Goal: Information Seeking & Learning: Understand process/instructions

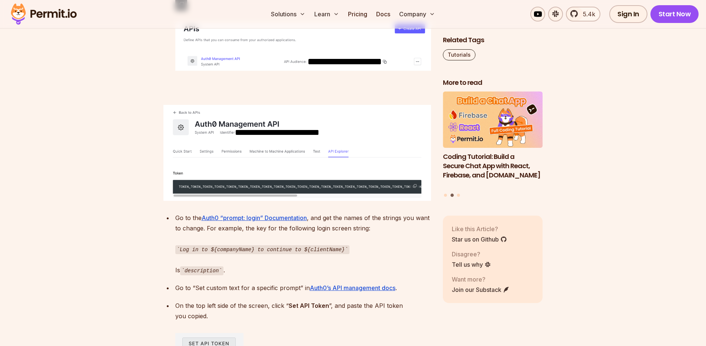
scroll to position [3088, 0]
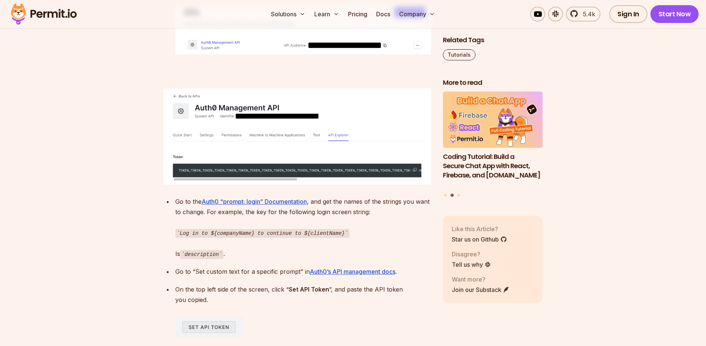
click at [332, 145] on img at bounding box center [298, 137] width 268 height 96
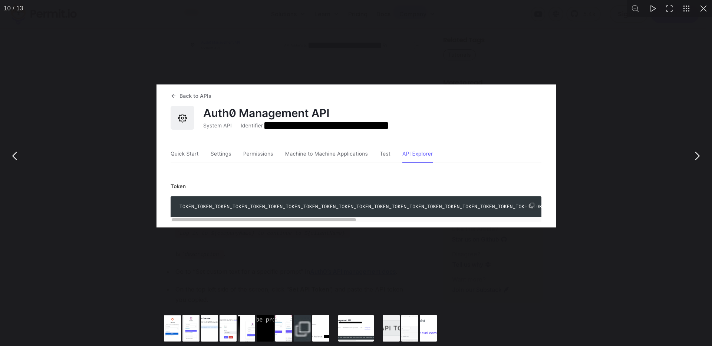
click at [333, 198] on img "You can close this modal content with the ESC key" at bounding box center [355, 156] width 399 height 143
click at [603, 82] on div "You can close this modal content with the ESC key" at bounding box center [356, 156] width 712 height 312
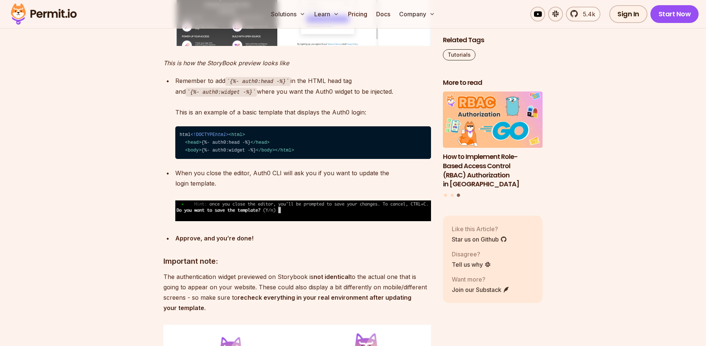
scroll to position [2333, 0]
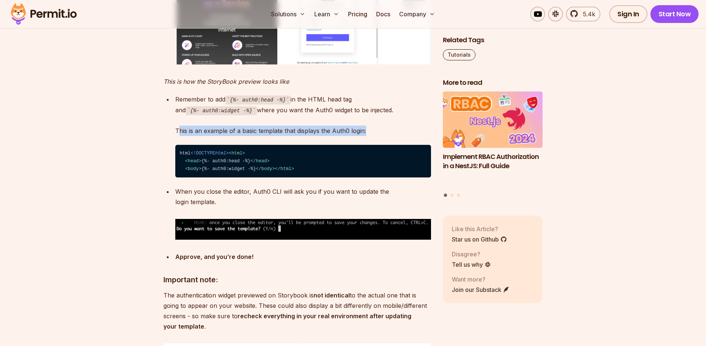
drag, startPoint x: 372, startPoint y: 143, endPoint x: 176, endPoint y: 162, distance: 196.0
click at [179, 136] on p "Remember to add {%- auth0:head -%} in the HTML head tag and {%- auth0:widget -%…" at bounding box center [303, 115] width 256 height 42
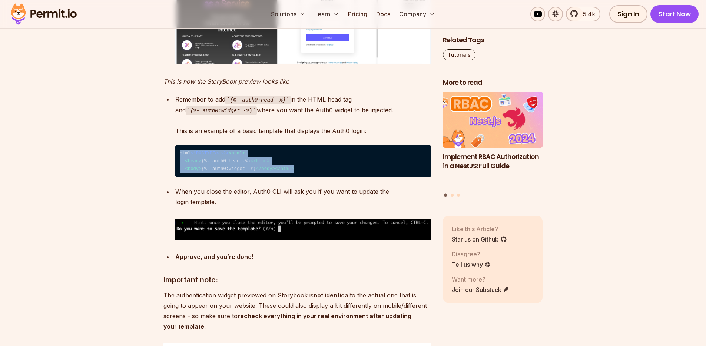
drag, startPoint x: 181, startPoint y: 169, endPoint x: 249, endPoint y: 217, distance: 82.9
click at [238, 178] on code "⁠html <!DOCTYPE html > < html > < head > {%- auth0:head -%} </ head > < body > …" at bounding box center [303, 161] width 256 height 33
click at [275, 178] on code "⁠html <!DOCTYPE html > < html > < head > {%- auth0:head -%} </ head > < body > …" at bounding box center [303, 161] width 256 height 33
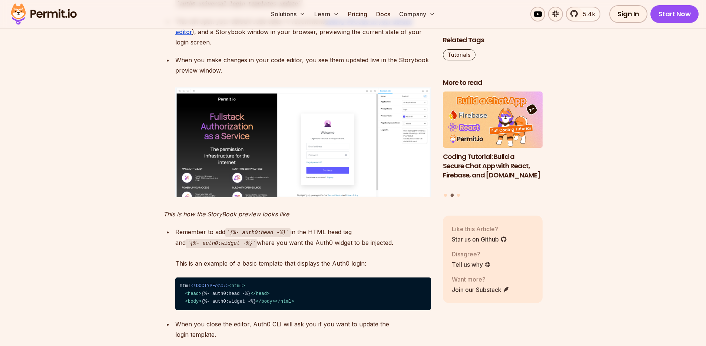
scroll to position [2360, 0]
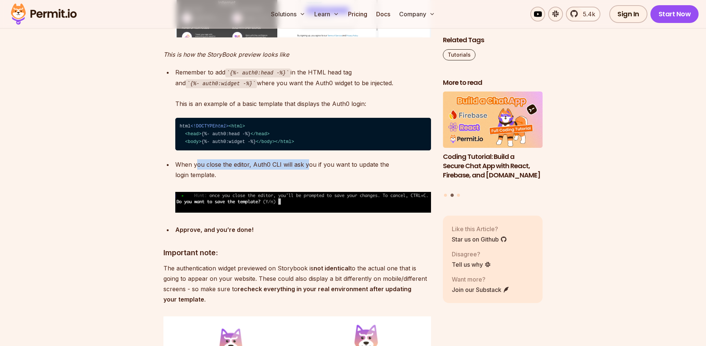
drag, startPoint x: 197, startPoint y: 213, endPoint x: 312, endPoint y: 212, distance: 114.6
click at [308, 180] on p "When you close the editor, Auth0 CLI will ask you if you want to update the log…" at bounding box center [303, 169] width 256 height 21
click at [324, 180] on p "When you close the editor, Auth0 CLI will ask you if you want to update the log…" at bounding box center [303, 169] width 256 height 21
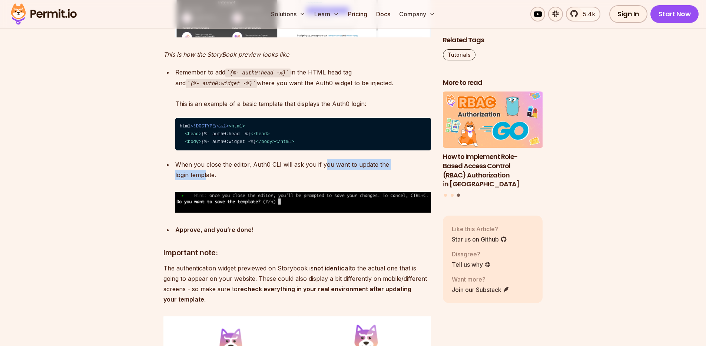
drag, startPoint x: 417, startPoint y: 213, endPoint x: 323, endPoint y: 212, distance: 94.2
click at [323, 180] on p "When you close the editor, Auth0 CLI will ask you if you want to update the log…" at bounding box center [303, 169] width 256 height 21
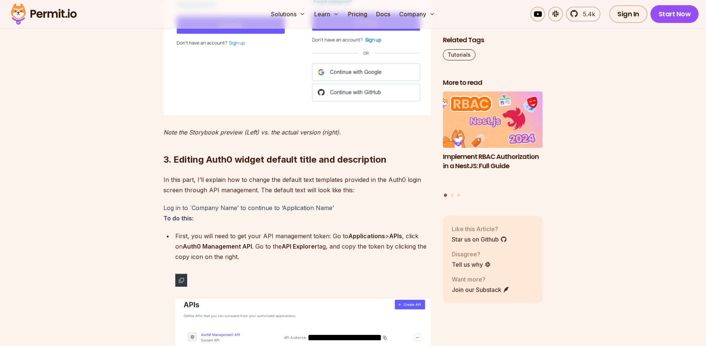
scroll to position [2813, 0]
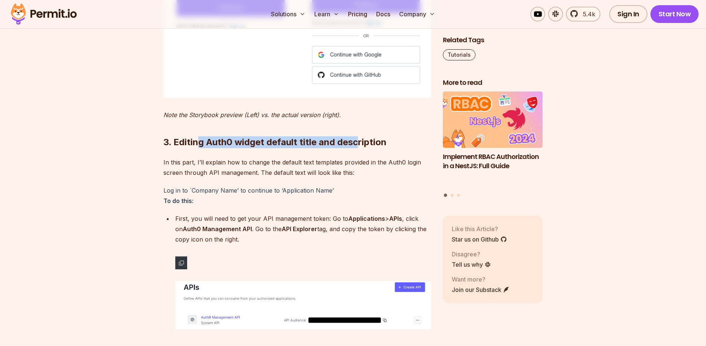
drag, startPoint x: 201, startPoint y: 179, endPoint x: 359, endPoint y: 177, distance: 157.6
click at [359, 148] on h2 "3. Editing Auth0 widget default title and description" at bounding box center [298, 128] width 268 height 42
click at [379, 148] on h2 "3. Editing Auth0 widget default title and description" at bounding box center [298, 128] width 268 height 42
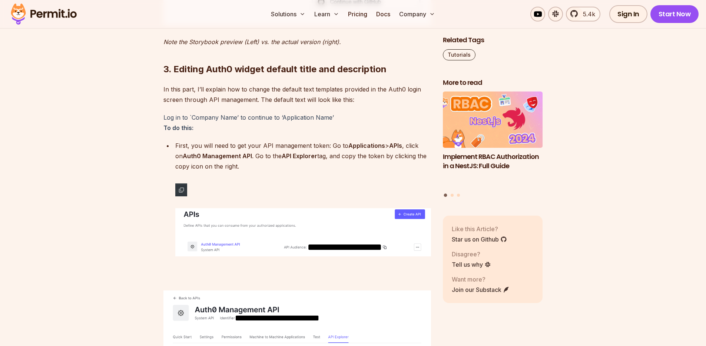
scroll to position [2895, 0]
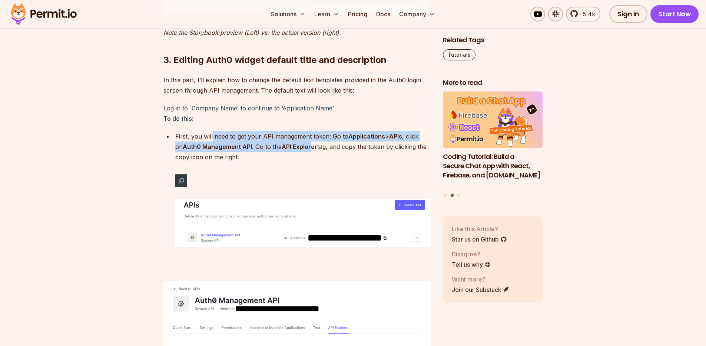
drag, startPoint x: 212, startPoint y: 175, endPoint x: 312, endPoint y: 186, distance: 100.4
click at [312, 162] on p "First, you will need to get your API management token: Go to Applications > API…" at bounding box center [303, 146] width 256 height 31
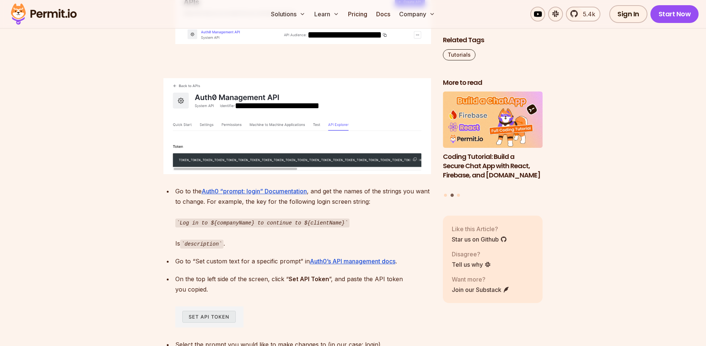
scroll to position [3150, 0]
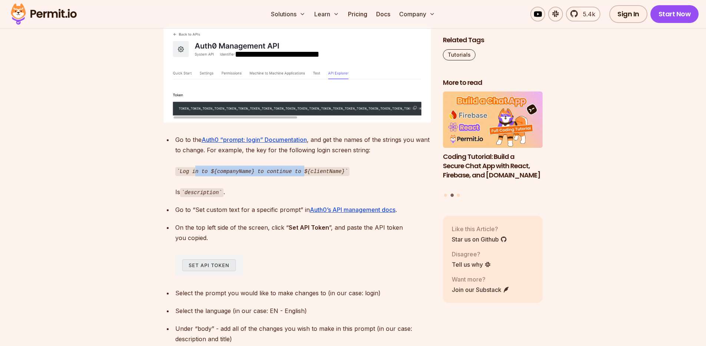
drag, startPoint x: 194, startPoint y: 213, endPoint x: 306, endPoint y: 210, distance: 111.7
click at [306, 176] on code "Log in to ${companyName} to continue to ${clientName}" at bounding box center [262, 171] width 174 height 9
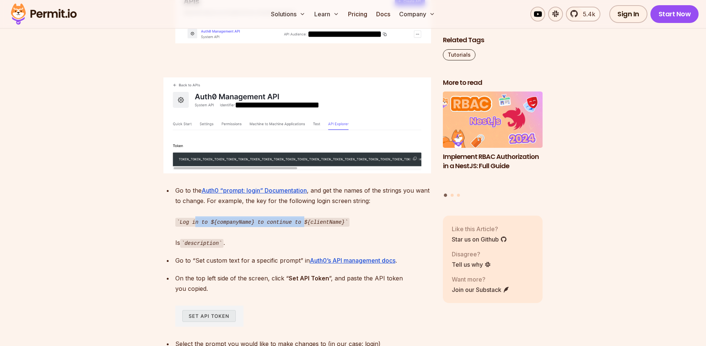
scroll to position [3088, 0]
